Goal: Task Accomplishment & Management: Complete application form

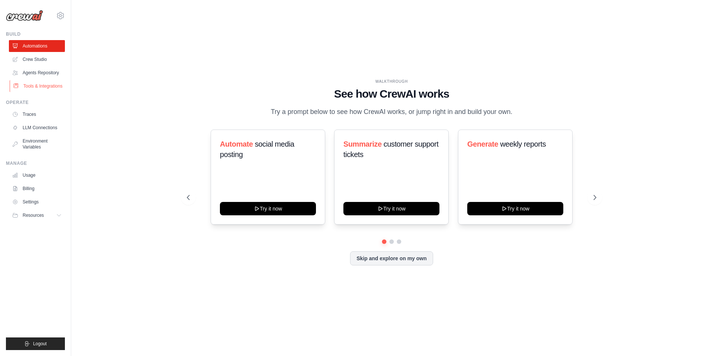
click at [40, 89] on link "Tools & Integrations" at bounding box center [38, 86] width 56 height 12
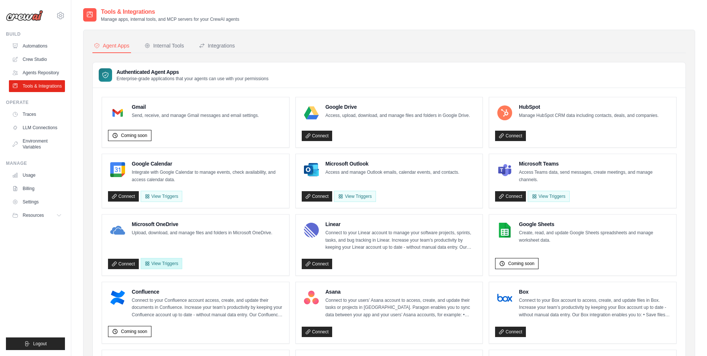
click at [166, 261] on button "View Triggers" at bounding box center [162, 263] width 42 height 11
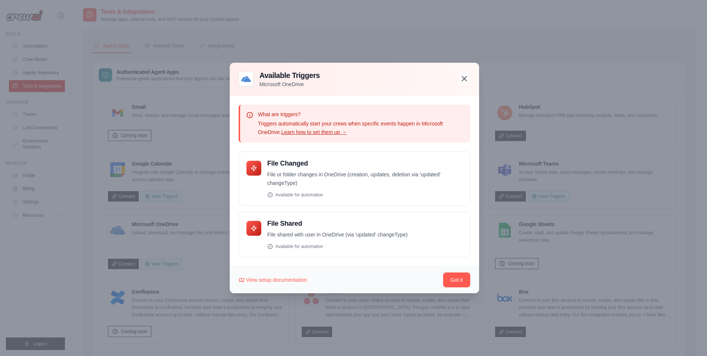
click at [464, 79] on icon "button" at bounding box center [464, 78] width 4 height 4
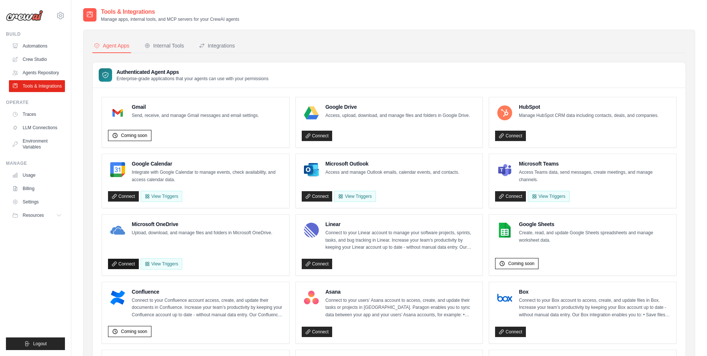
click at [118, 264] on link "Connect" at bounding box center [123, 264] width 31 height 10
click at [43, 113] on link "Traces" at bounding box center [38, 114] width 56 height 12
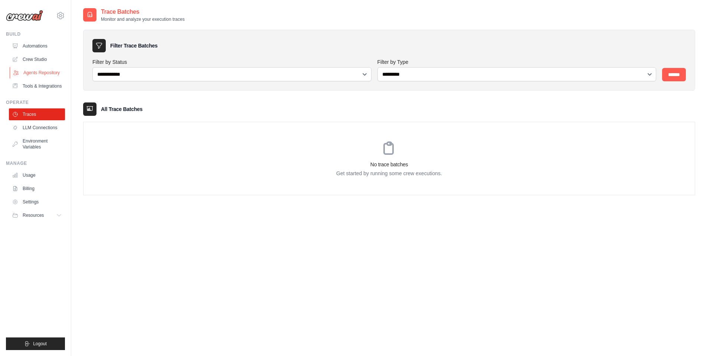
click at [55, 73] on link "Agents Repository" at bounding box center [38, 73] width 56 height 12
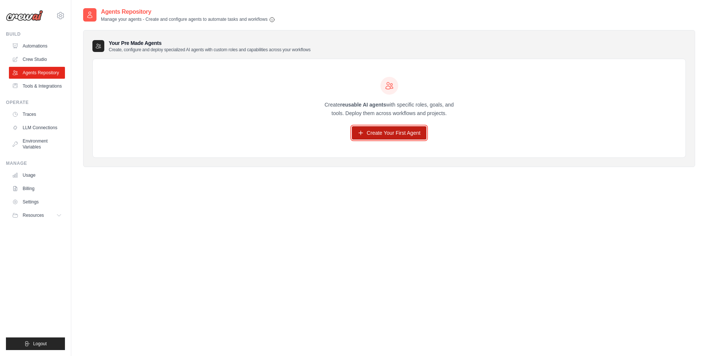
click at [423, 134] on link "Create Your First Agent" at bounding box center [389, 132] width 75 height 13
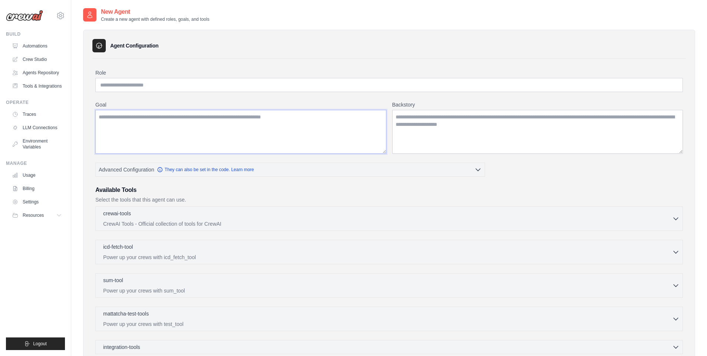
click at [242, 145] on textarea "Goal" at bounding box center [240, 132] width 291 height 44
click at [394, 134] on textarea "Backstory" at bounding box center [537, 132] width 291 height 44
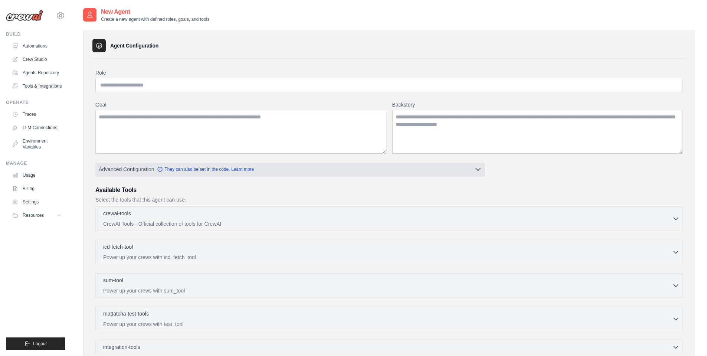
click at [480, 170] on icon "button" at bounding box center [477, 168] width 7 height 7
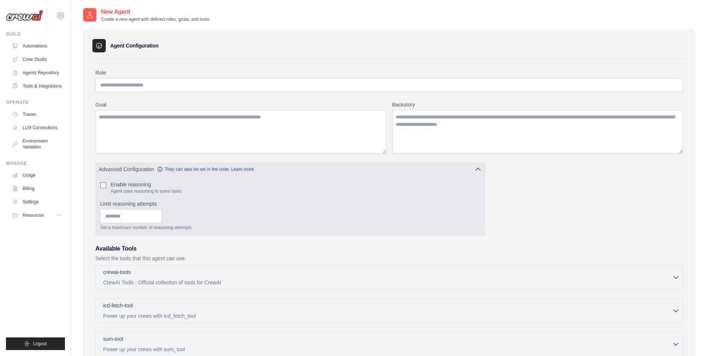
click at [480, 170] on icon "button" at bounding box center [477, 168] width 7 height 7
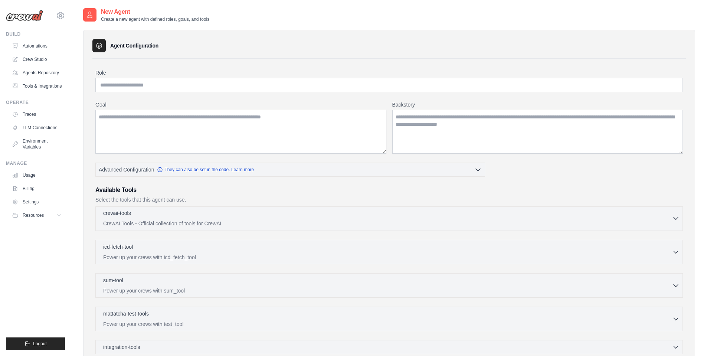
click at [272, 217] on div "crewai-tools 0 selected" at bounding box center [387, 213] width 569 height 9
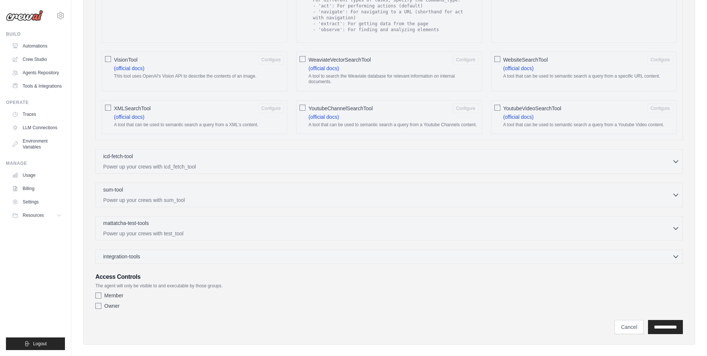
scroll to position [1175, 0]
click at [213, 152] on div "icd-fetch-tool 0 selected" at bounding box center [387, 154] width 569 height 9
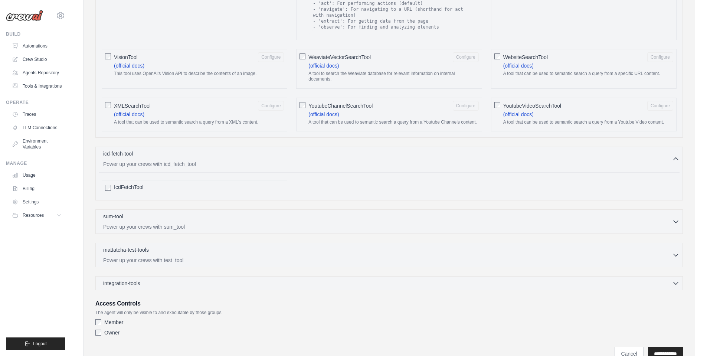
click at [135, 184] on span "IcdFetchTool" at bounding box center [128, 186] width 29 height 7
click at [674, 155] on icon "button" at bounding box center [675, 158] width 7 height 7
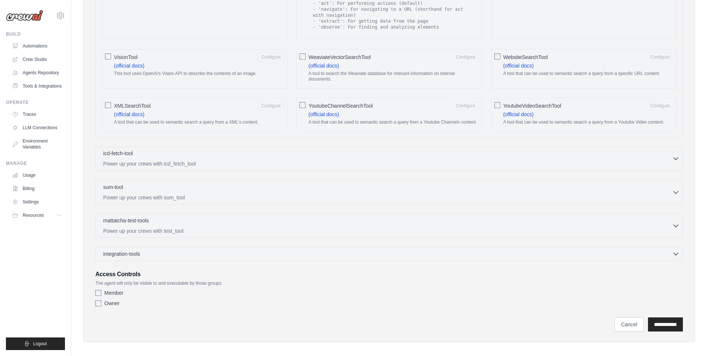
click at [674, 155] on icon "button" at bounding box center [675, 158] width 7 height 7
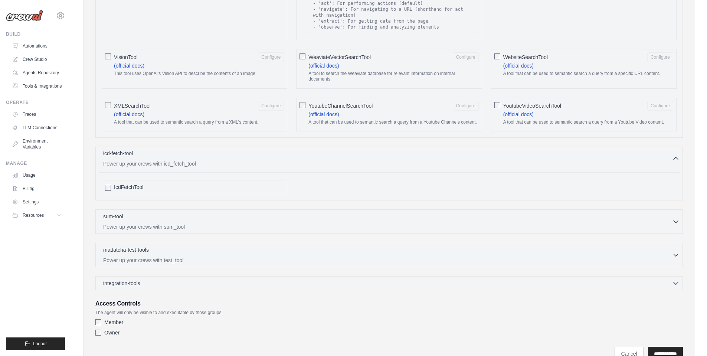
click at [674, 155] on icon "button" at bounding box center [675, 158] width 7 height 7
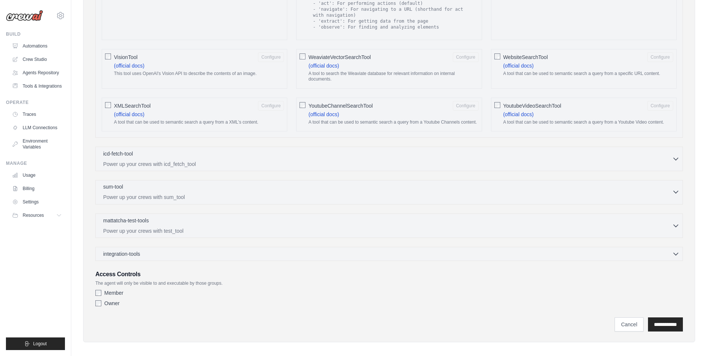
click at [672, 183] on button "sum-tool 0 selected Power up your crews with sum_tool" at bounding box center [389, 192] width 581 height 18
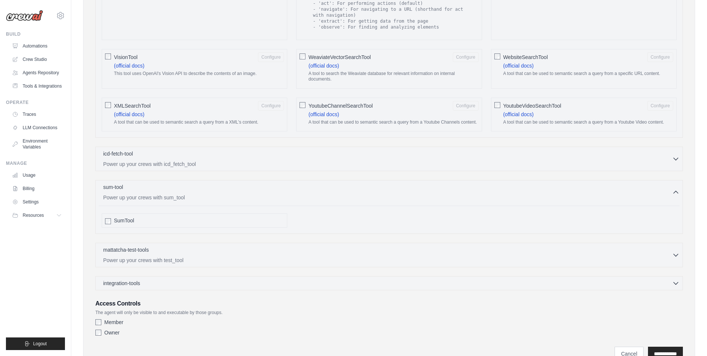
click at [125, 217] on span "SumTool" at bounding box center [124, 220] width 20 height 7
click at [676, 188] on icon "button" at bounding box center [675, 191] width 7 height 7
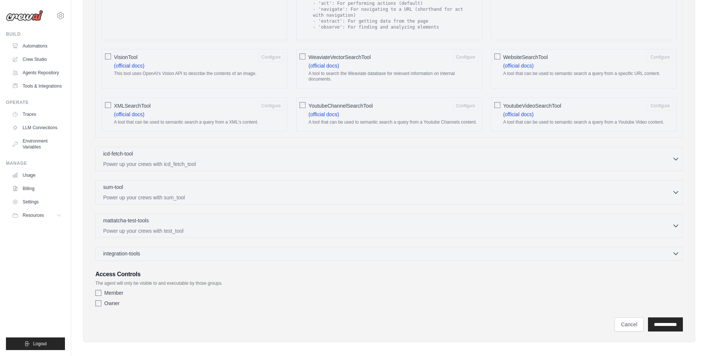
click at [272, 251] on div "integration-tools 0 selected" at bounding box center [391, 253] width 576 height 7
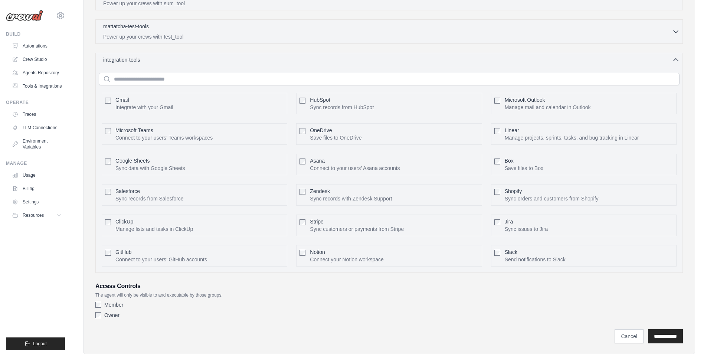
scroll to position [1381, 0]
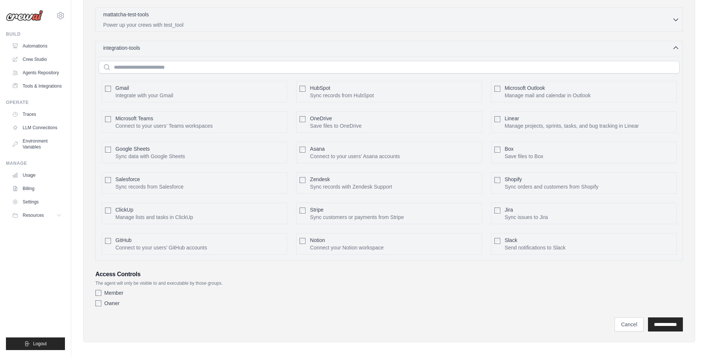
click at [674, 46] on div "integration-tools 0 selected Gmail HubSpot Microsoft Teams" at bounding box center [388, 151] width 587 height 220
click at [674, 45] on icon "button" at bounding box center [675, 47] width 7 height 7
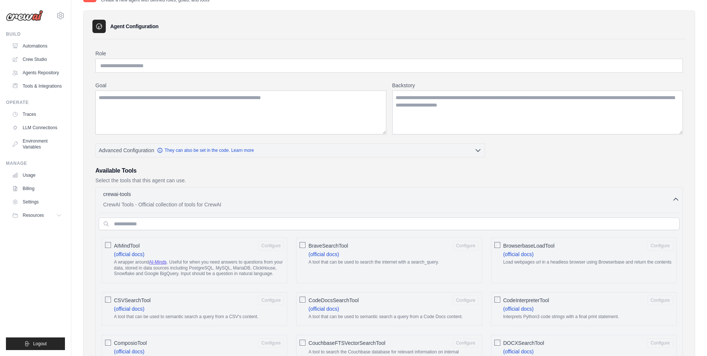
scroll to position [0, 0]
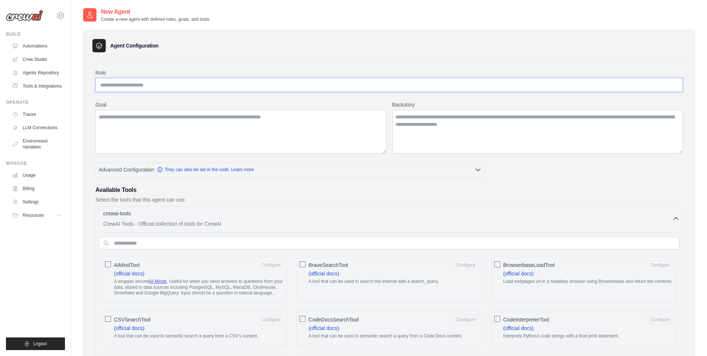
click at [215, 81] on input "Role" at bounding box center [388, 85] width 587 height 14
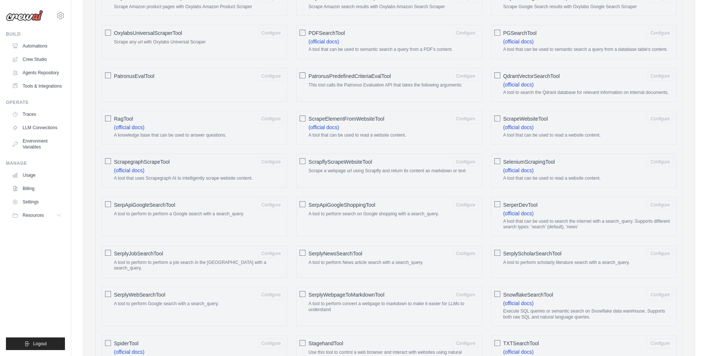
scroll to position [742, 0]
